Goal: Task Accomplishment & Management: Complete application form

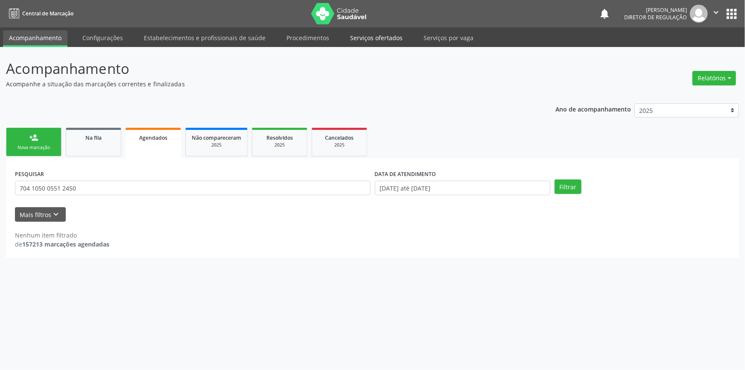
click at [384, 39] on link "Serviços ofertados" at bounding box center [376, 37] width 64 height 15
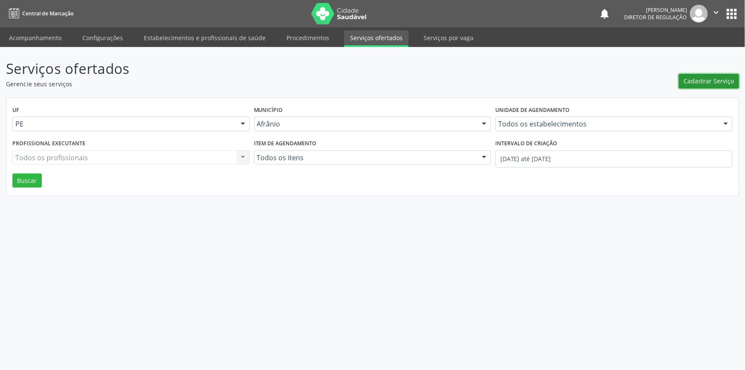
click at [704, 81] on span "Cadastrar Serviço" at bounding box center [709, 80] width 50 height 9
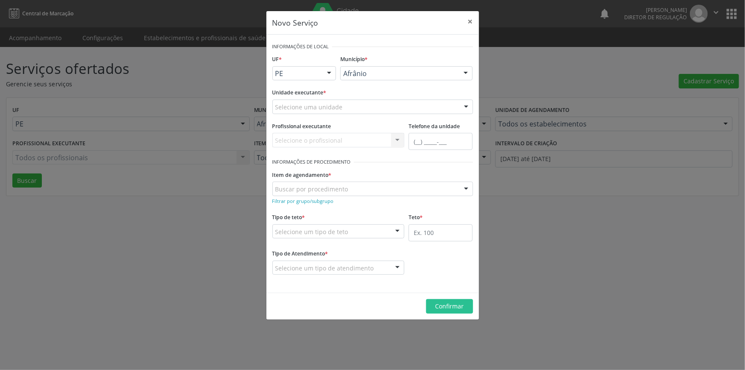
click at [188, 60] on div "Novo Serviço × Informações de Local UF * PE BA PE Nenhum resultado encontrado p…" at bounding box center [372, 185] width 745 height 370
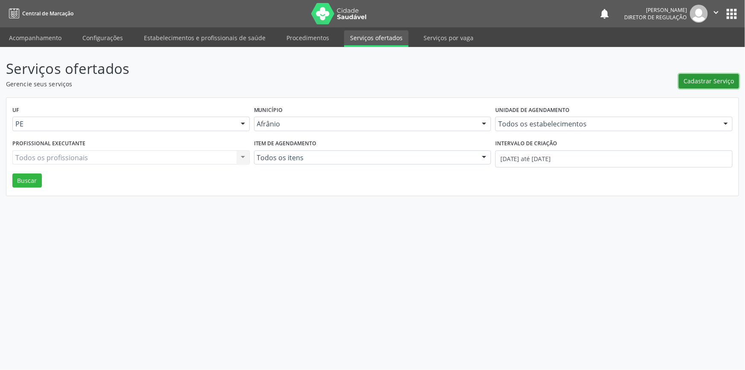
click at [713, 82] on span "Cadastrar Serviço" at bounding box center [709, 80] width 50 height 9
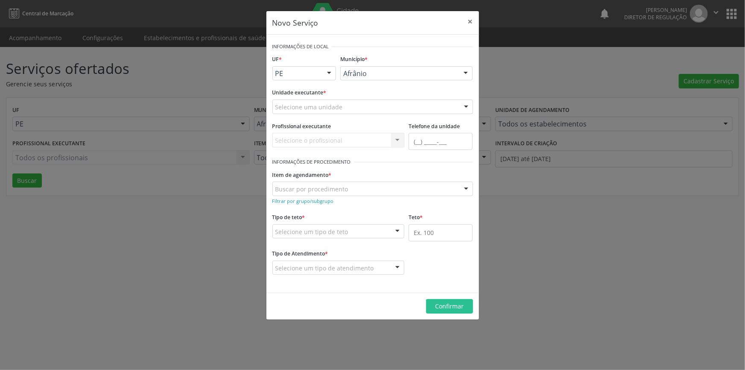
click at [348, 108] on div "Selecione uma unidade" at bounding box center [372, 106] width 201 height 15
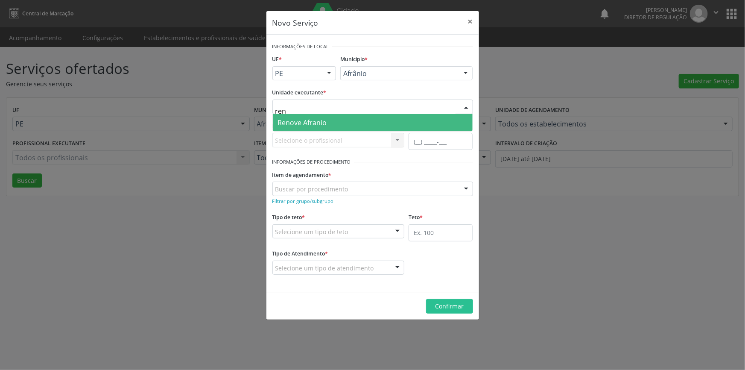
type input "reno"
click at [337, 125] on span "Renove Afranio" at bounding box center [373, 122] width 200 height 17
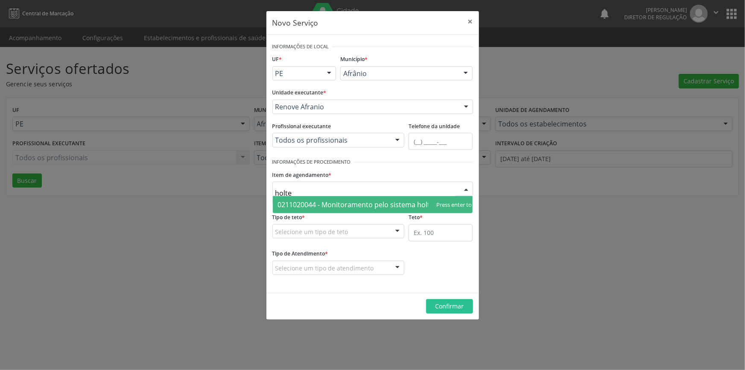
type input "holter"
click at [346, 207] on span "0211020044 - Monitoramento pelo sistema holter 24 hs (3 canais)" at bounding box center [383, 204] width 210 height 9
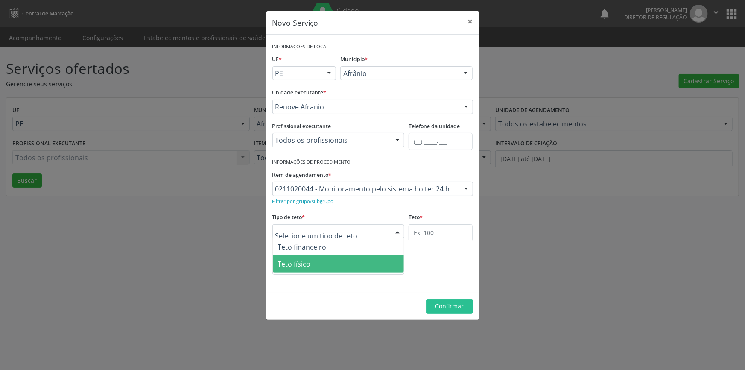
click at [332, 267] on span "Teto físico" at bounding box center [338, 263] width 131 height 17
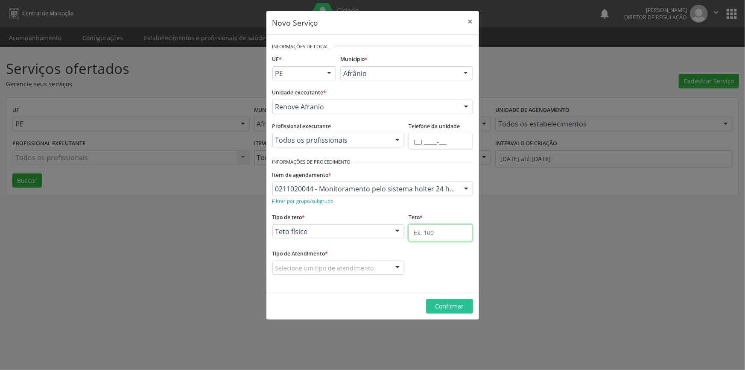
click at [431, 230] on input "text" at bounding box center [441, 232] width 64 height 17
type input "1"
click at [384, 266] on div "Selecione um tipo de atendimento" at bounding box center [338, 267] width 132 height 15
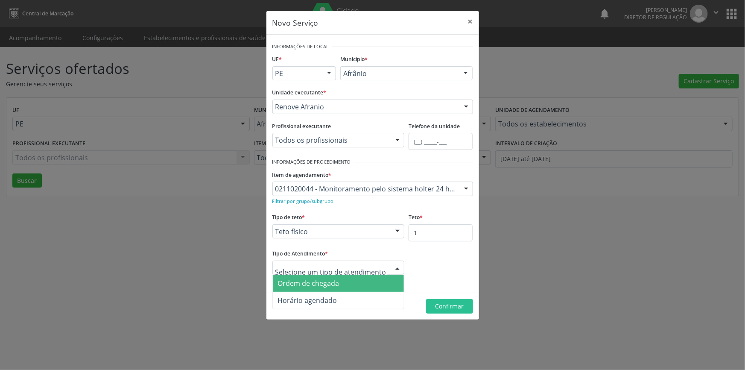
click at [365, 284] on span "Ordem de chegada" at bounding box center [338, 283] width 131 height 17
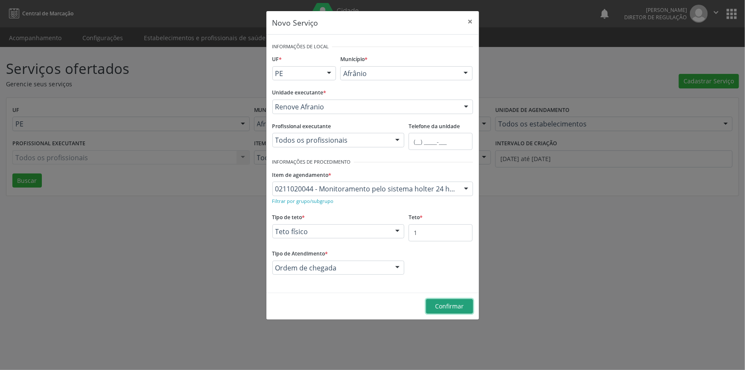
click at [450, 307] on span "Confirmar" at bounding box center [449, 306] width 29 height 8
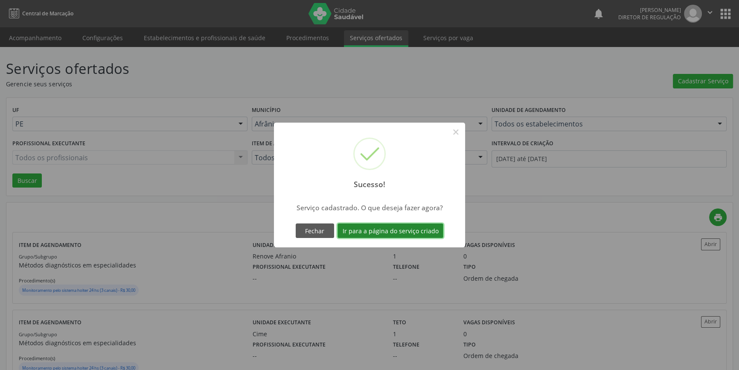
click at [431, 228] on button "Ir para a página do serviço criado" at bounding box center [391, 230] width 106 height 15
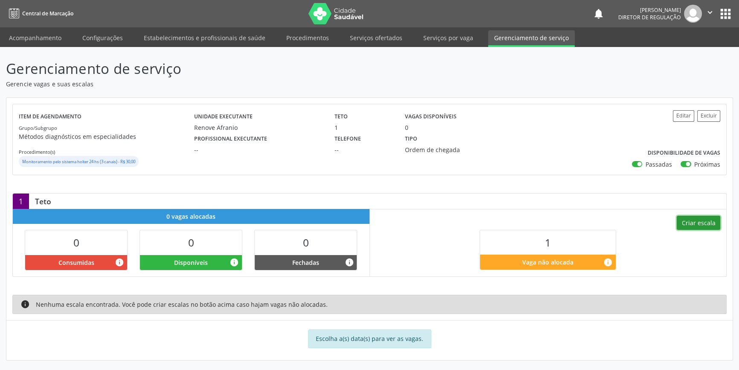
click at [696, 221] on button "Criar escala" at bounding box center [699, 223] width 44 height 15
select select "8"
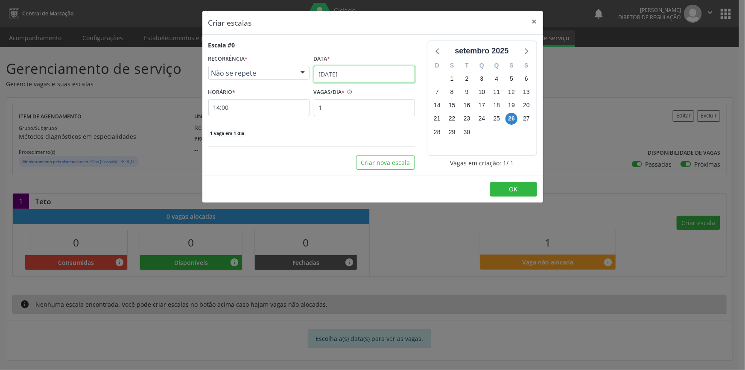
click at [385, 73] on input "[DATE]" at bounding box center [364, 74] width 101 height 17
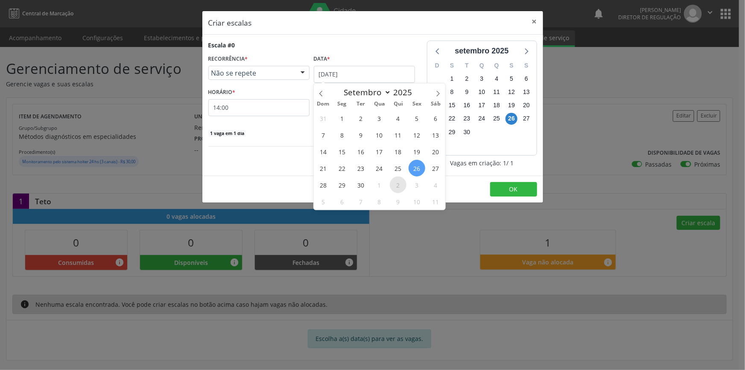
click at [397, 185] on span "2" at bounding box center [398, 184] width 17 height 17
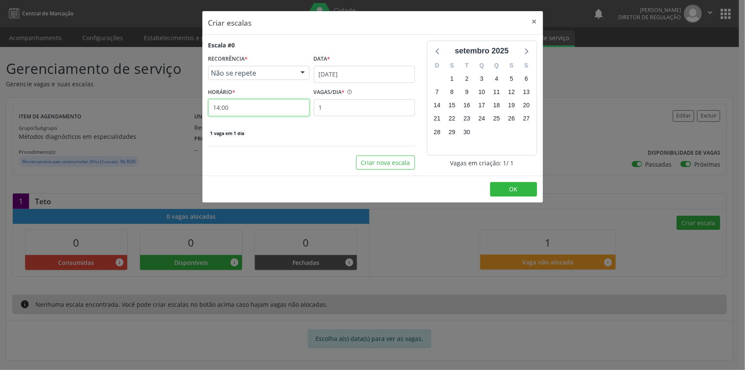
click at [283, 108] on input "14:00" at bounding box center [258, 107] width 101 height 17
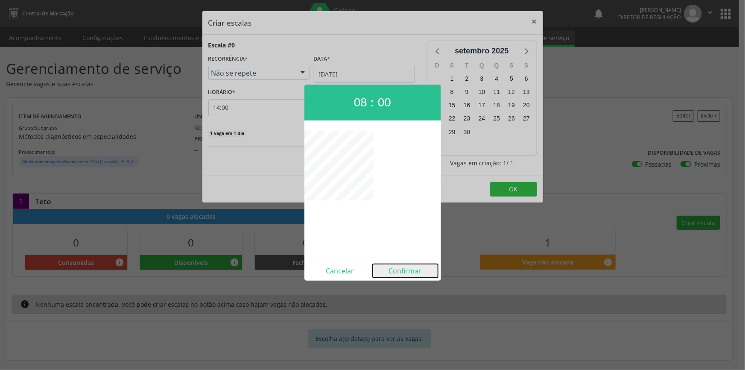
click at [407, 272] on button "Confirmar" at bounding box center [405, 271] width 65 height 14
type input "08:00"
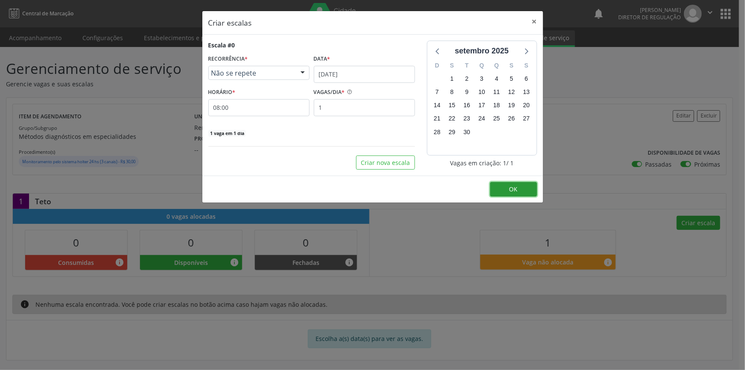
click at [523, 186] on button "OK" at bounding box center [513, 189] width 47 height 15
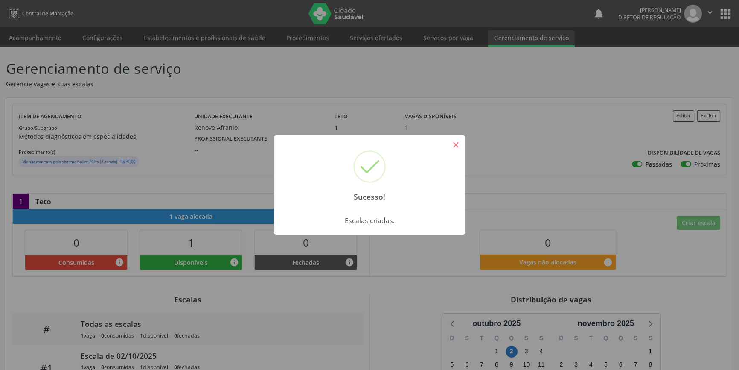
click at [456, 144] on button "×" at bounding box center [456, 144] width 15 height 15
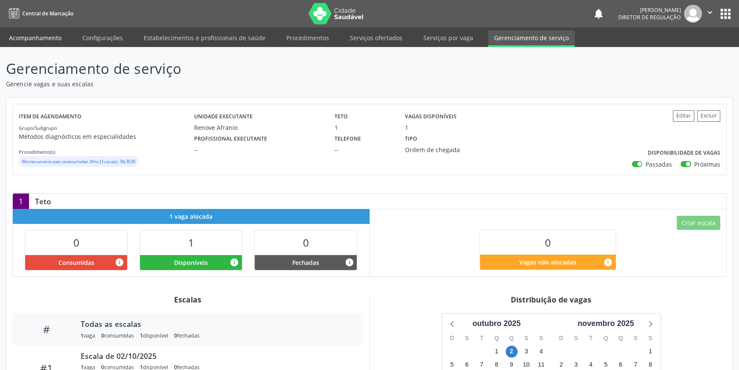
click at [48, 38] on link "Acompanhamento" at bounding box center [35, 37] width 64 height 15
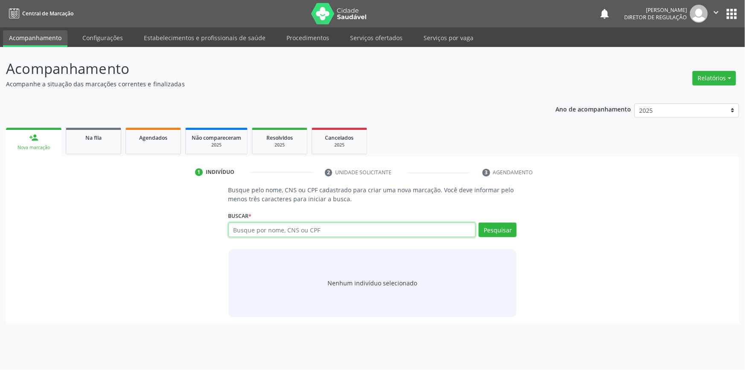
click at [245, 228] on input "text" at bounding box center [352, 229] width 248 height 15
type input "709206275871330"
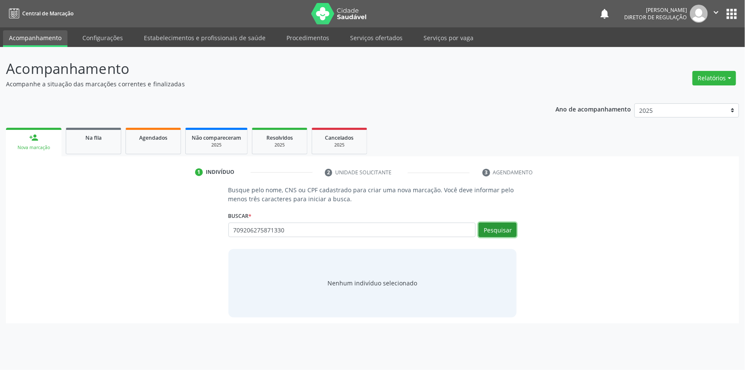
click at [503, 231] on button "Pesquisar" at bounding box center [498, 229] width 38 height 15
type input "709206275871330"
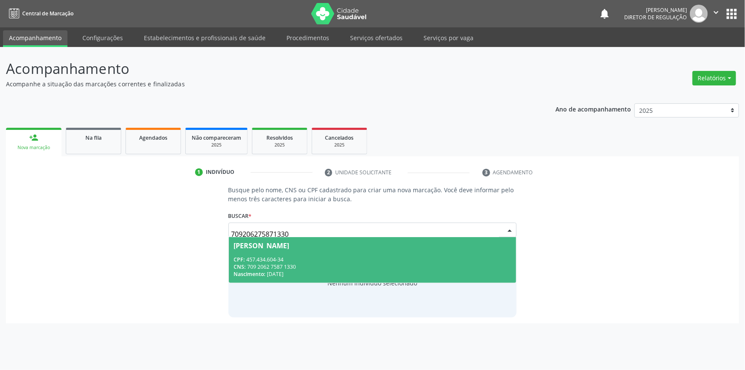
click at [303, 254] on span "[PERSON_NAME] CPF: 457.434.604-34 CNS: 709 2062 7587 1330 Nascimento: 0[DATE]" at bounding box center [373, 260] width 288 height 46
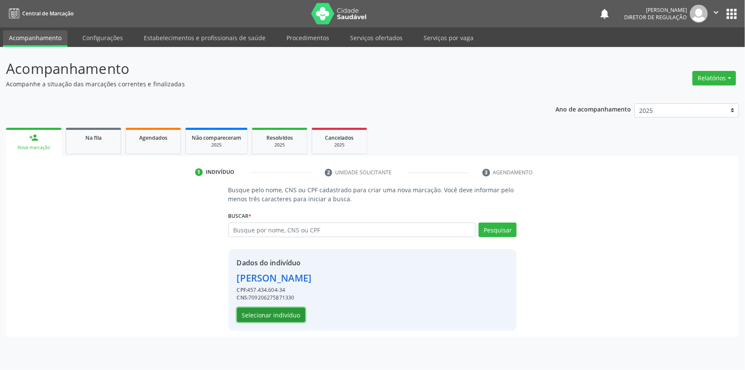
click at [275, 312] on button "Selecionar indivíduo" at bounding box center [271, 314] width 68 height 15
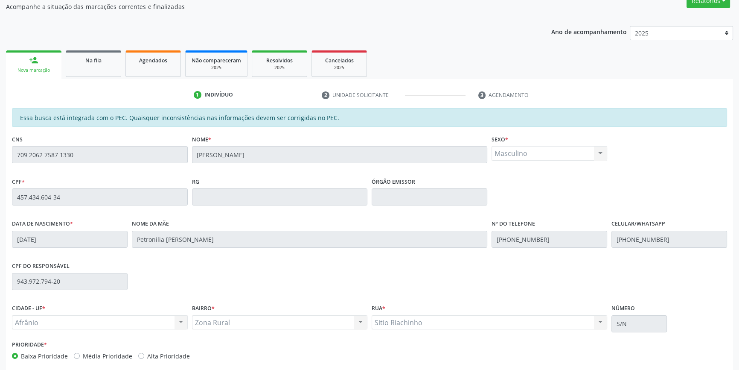
scroll to position [117, 0]
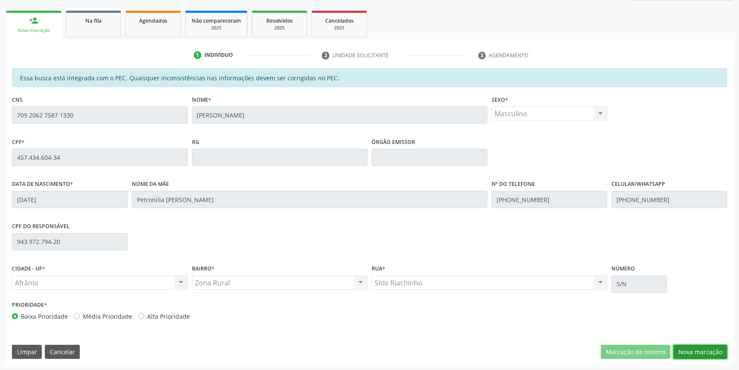
click at [689, 348] on button "Nova marcação" at bounding box center [701, 352] width 54 height 15
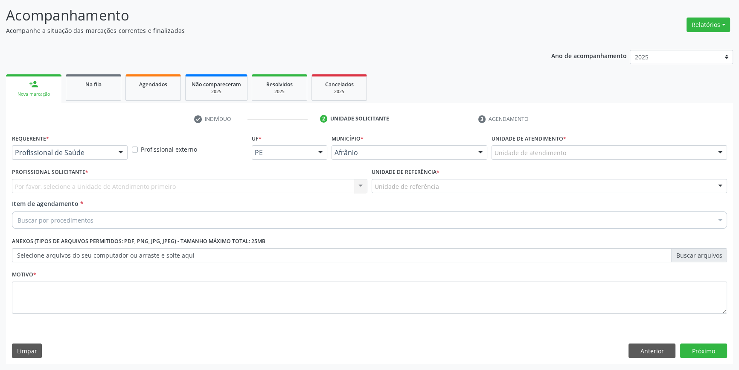
scroll to position [53, 0]
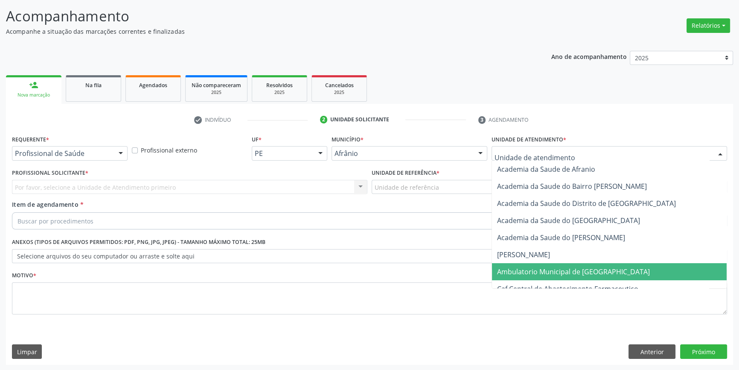
click at [546, 270] on span "Ambulatorio Municipal de [GEOGRAPHIC_DATA]" at bounding box center [573, 271] width 153 height 9
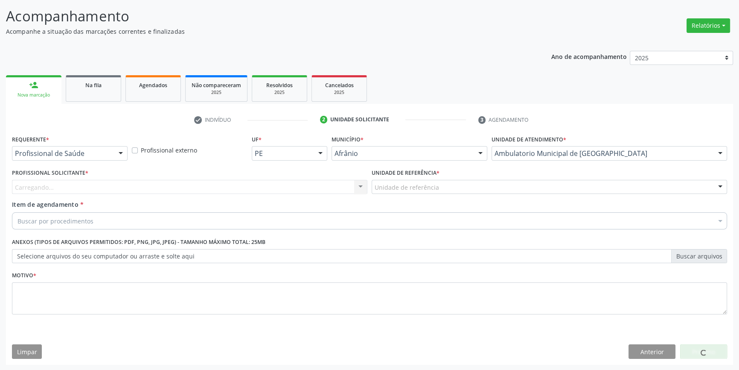
click at [463, 187] on div "Unidade de referência" at bounding box center [550, 187] width 356 height 15
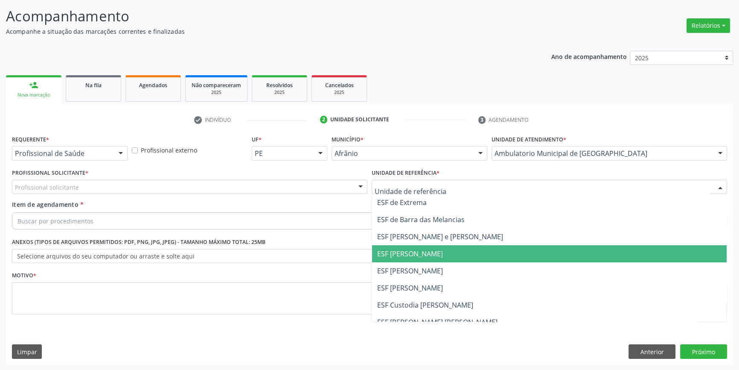
click at [437, 252] on span "ESF [PERSON_NAME]" at bounding box center [410, 253] width 66 height 9
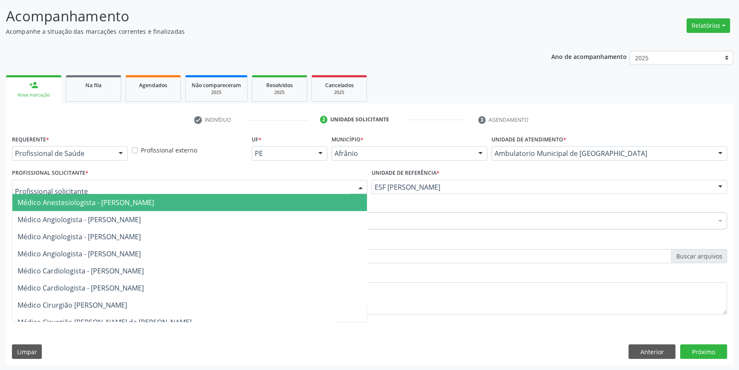
click at [175, 187] on div at bounding box center [190, 187] width 356 height 15
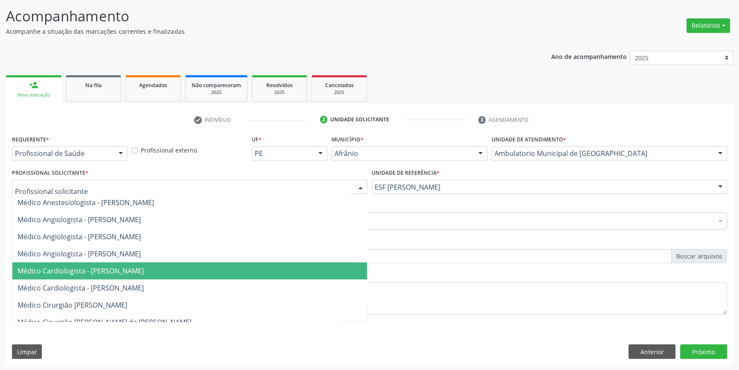
click at [144, 270] on span "Médico Cardiologista - [PERSON_NAME]" at bounding box center [81, 270] width 126 height 9
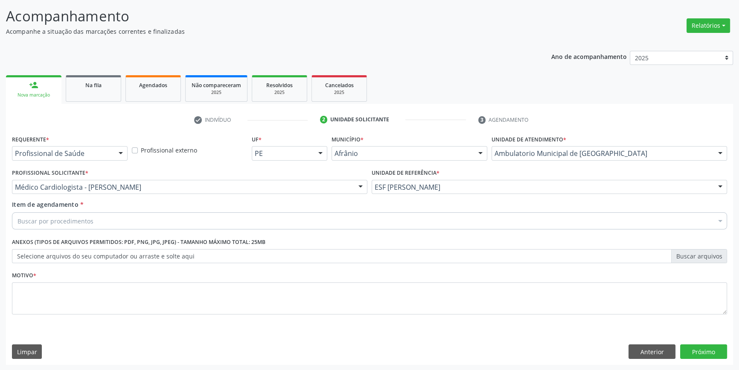
click at [143, 216] on div "Buscar por procedimentos" at bounding box center [370, 220] width 716 height 17
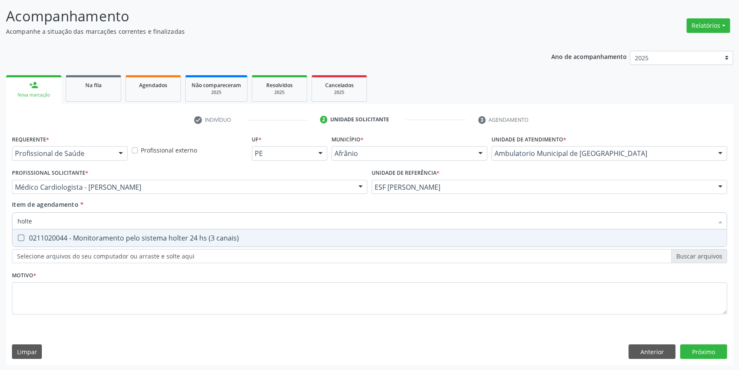
type input "holter"
click at [141, 236] on div "0211020044 - Monitoramento pelo sistema holter 24 hs (3 canais)" at bounding box center [370, 237] width 704 height 7
checkbox canais\) "true"
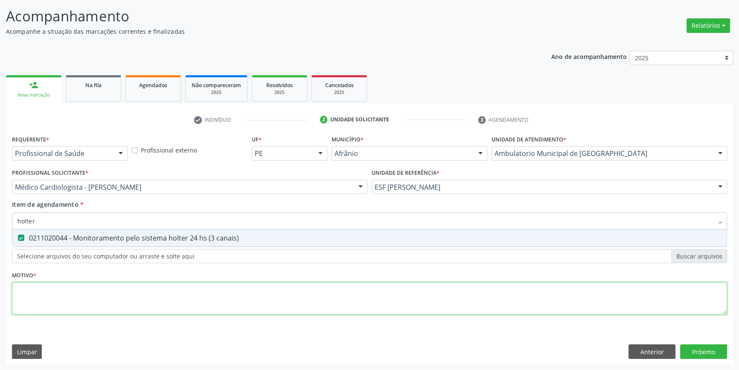
click at [132, 291] on div "Requerente * Profissional de Saúde Profissional de Saúde Paciente Nenhum result…" at bounding box center [370, 229] width 716 height 193
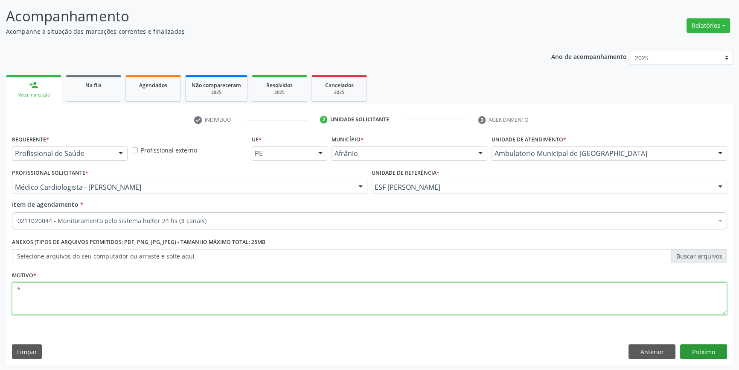
type textarea "*"
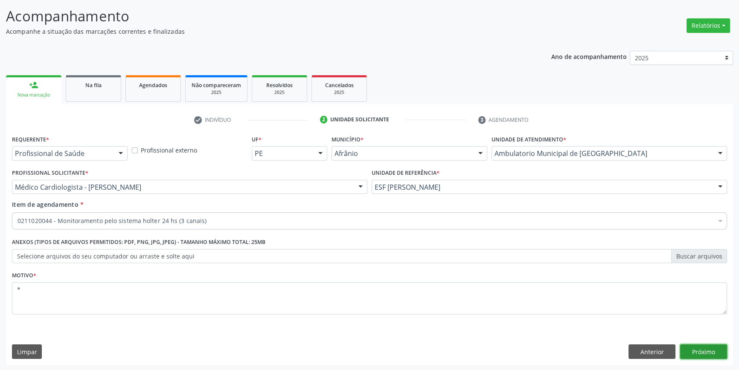
click at [712, 348] on button "Próximo" at bounding box center [703, 351] width 47 height 15
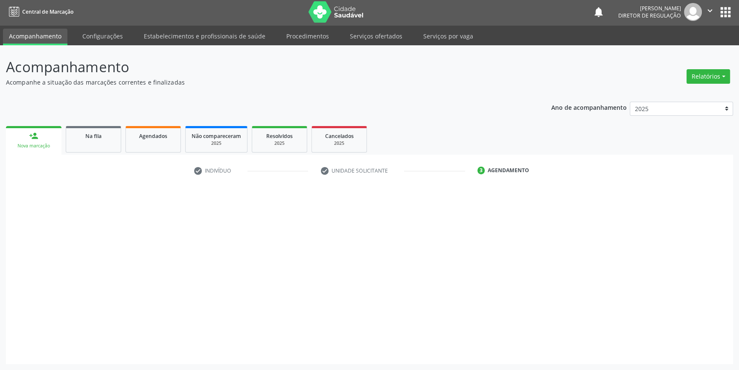
scroll to position [1, 0]
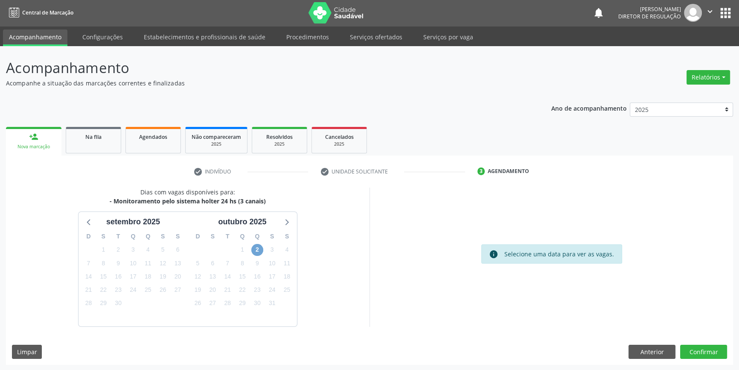
click at [253, 247] on span "2" at bounding box center [257, 250] width 12 height 12
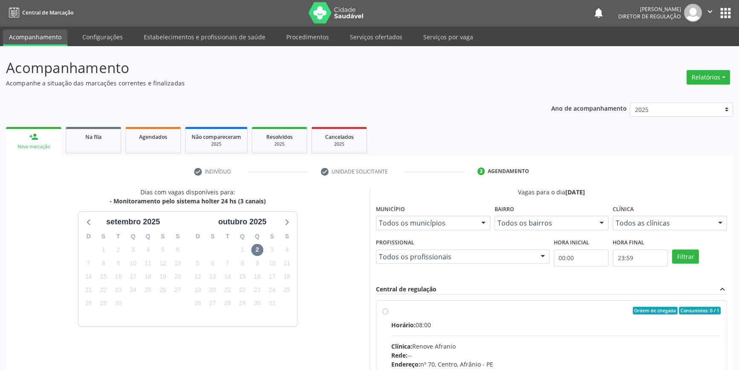
click at [398, 309] on div "Ordem de chegada Consumidos: 0 / 1" at bounding box center [556, 311] width 330 height 8
click at [388, 309] on input "Ordem de chegada Consumidos: 0 / 1 Horário: 08:00 Clínica: Renove Afranio Rede:…" at bounding box center [386, 311] width 6 height 8
radio input "true"
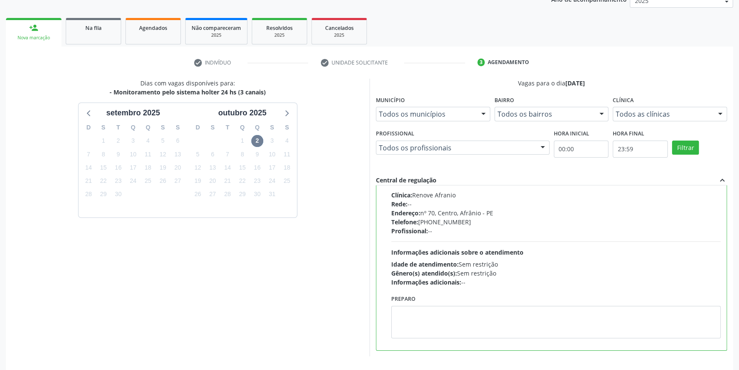
scroll to position [140, 0]
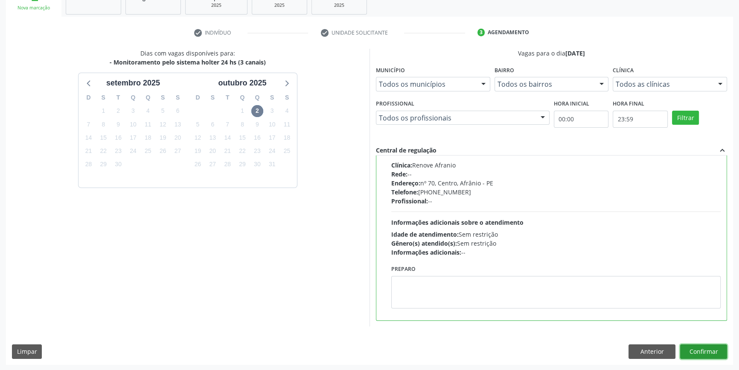
click at [701, 350] on button "Confirmar" at bounding box center [703, 351] width 47 height 15
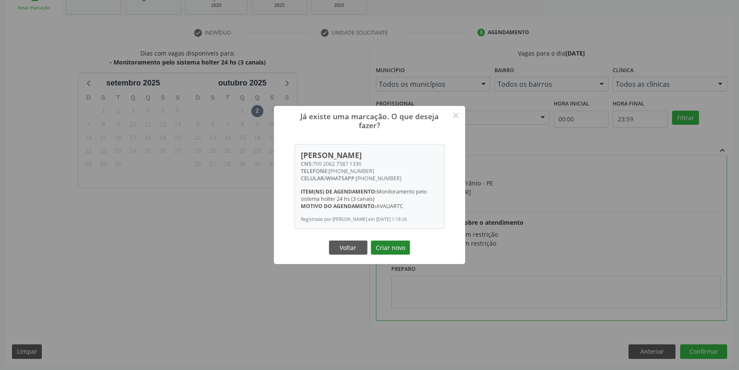
click at [392, 250] on button "Criar novo" at bounding box center [390, 247] width 39 height 15
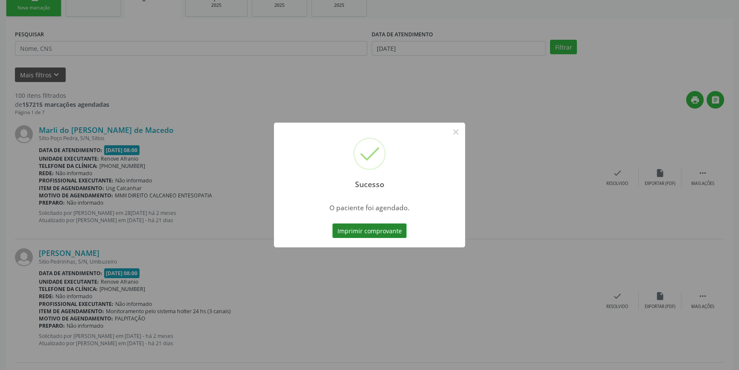
scroll to position [0, 0]
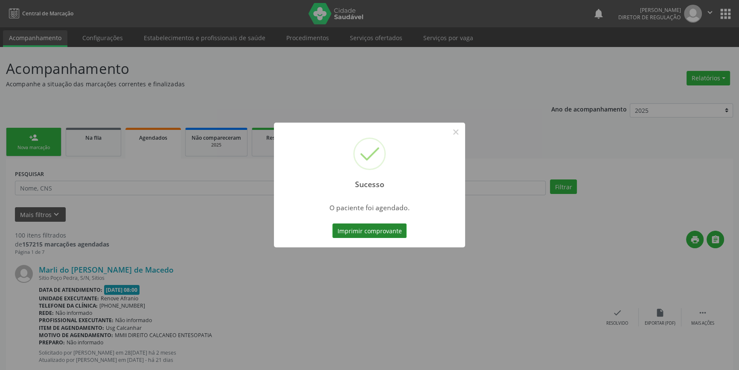
click at [380, 231] on button "Imprimir comprovante" at bounding box center [370, 230] width 74 height 15
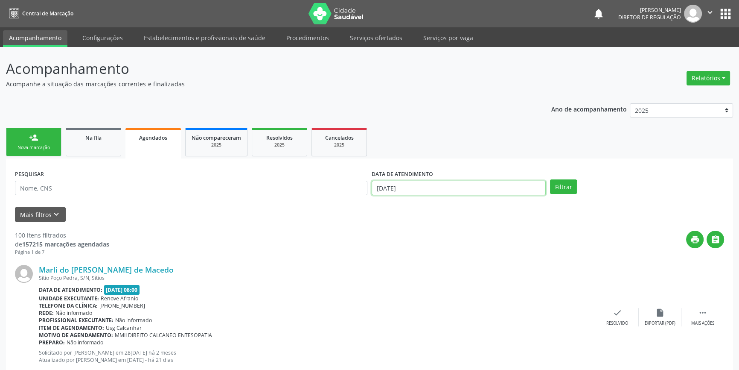
click at [435, 187] on input "[DATE]" at bounding box center [459, 188] width 174 height 15
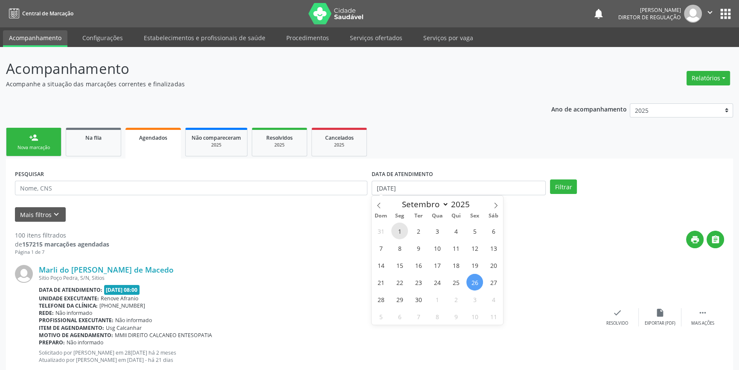
click at [399, 231] on span "1" at bounding box center [399, 230] width 17 height 17
type input "[DATE]"
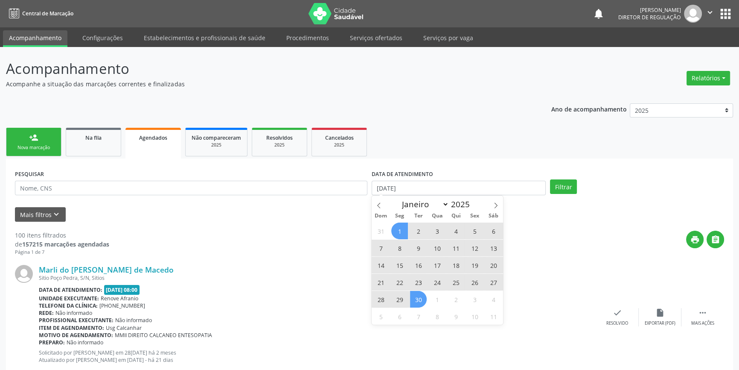
click at [416, 299] on span "30" at bounding box center [418, 299] width 17 height 17
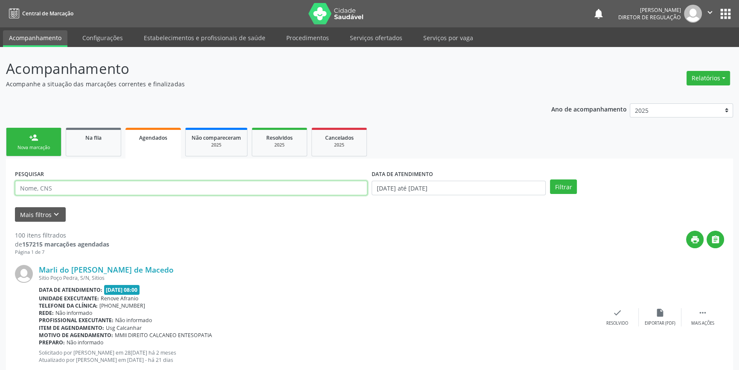
click at [178, 188] on input "text" at bounding box center [191, 188] width 353 height 15
type input "[PERSON_NAME]"
click at [558, 185] on button "Filtrar" at bounding box center [563, 186] width 27 height 15
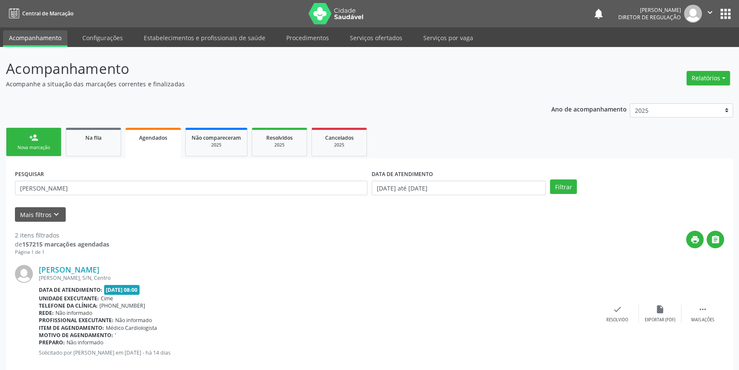
click at [51, 140] on link "person_add Nova marcação" at bounding box center [33, 142] width 55 height 29
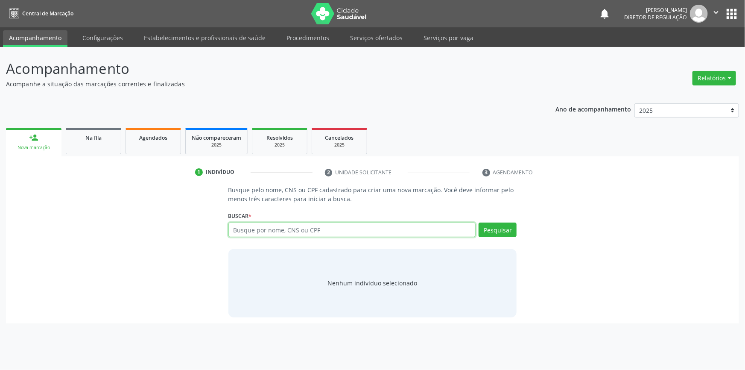
click at [330, 226] on input "text" at bounding box center [352, 229] width 248 height 15
click at [161, 150] on link "Agendados" at bounding box center [153, 141] width 55 height 26
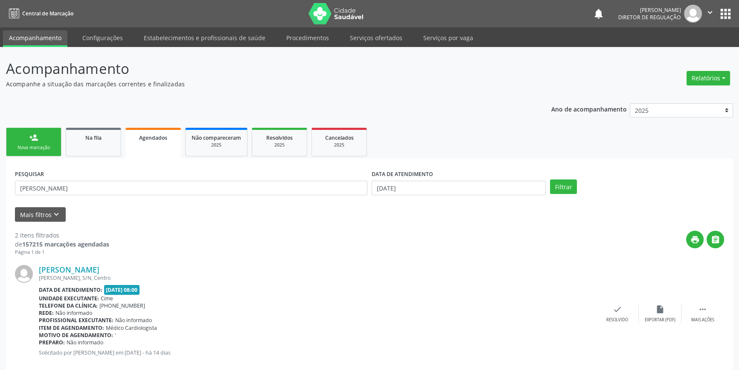
click at [50, 142] on link "person_add Nova marcação" at bounding box center [33, 142] width 55 height 29
